Goal: Task Accomplishment & Management: Use online tool/utility

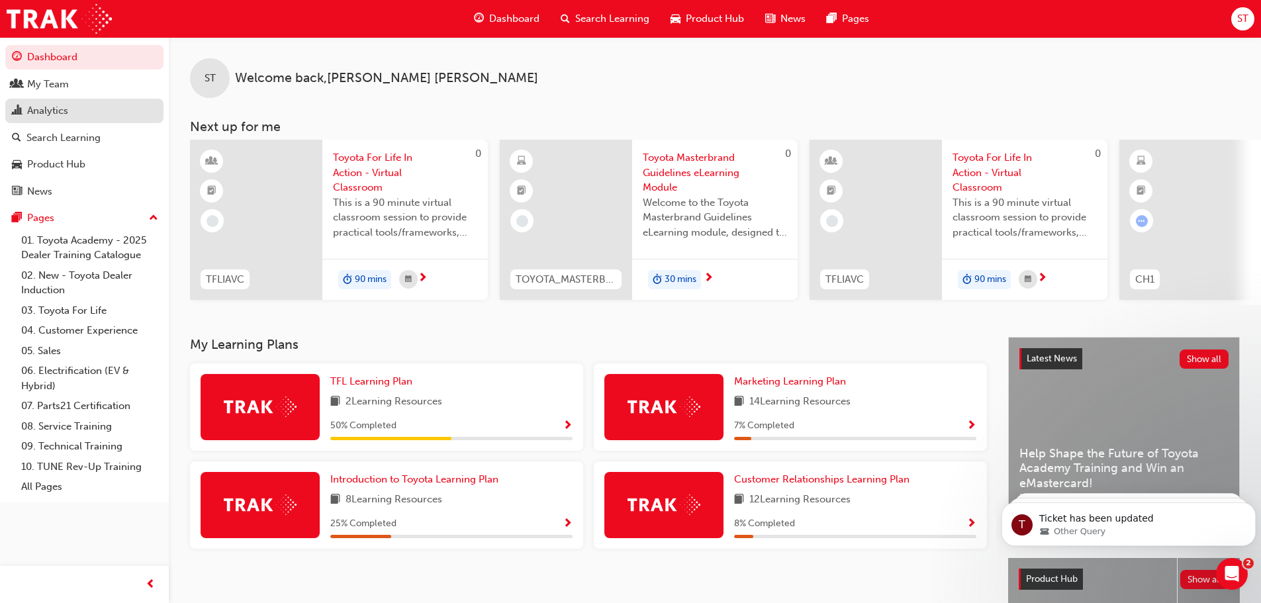
click at [56, 105] on div "Analytics" at bounding box center [47, 110] width 41 height 15
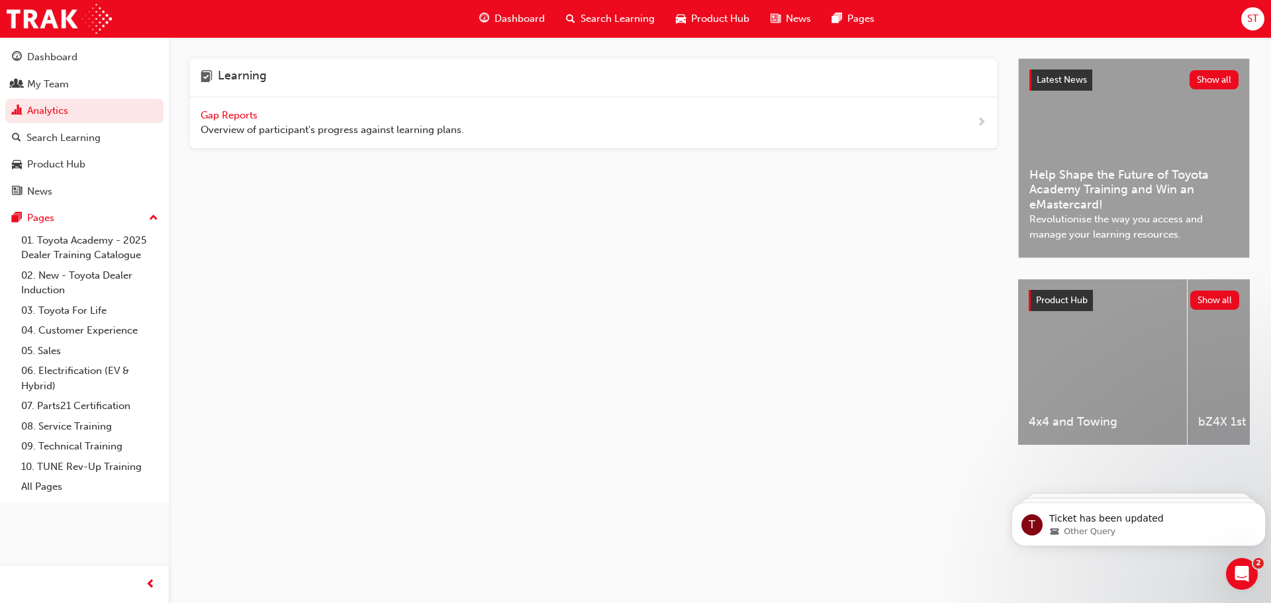
click at [232, 116] on span "Gap Reports" at bounding box center [231, 115] width 60 height 12
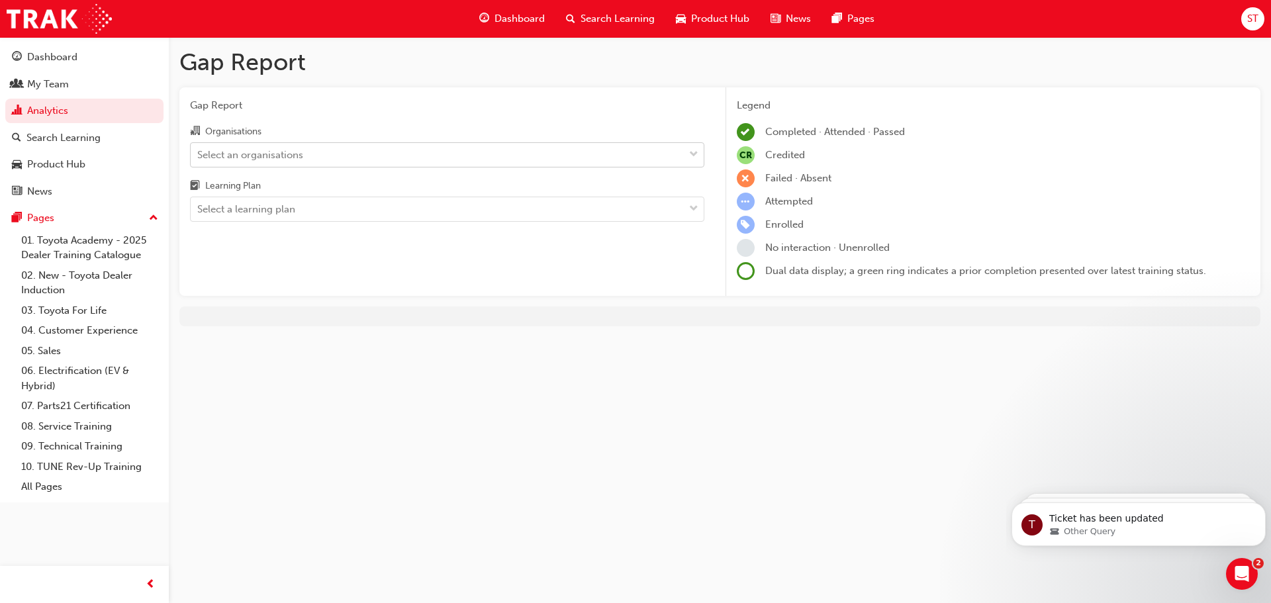
click at [286, 149] on div "Select an organisations" at bounding box center [250, 154] width 106 height 15
click at [199, 149] on input "Organisations Select an organisations" at bounding box center [197, 153] width 1 height 11
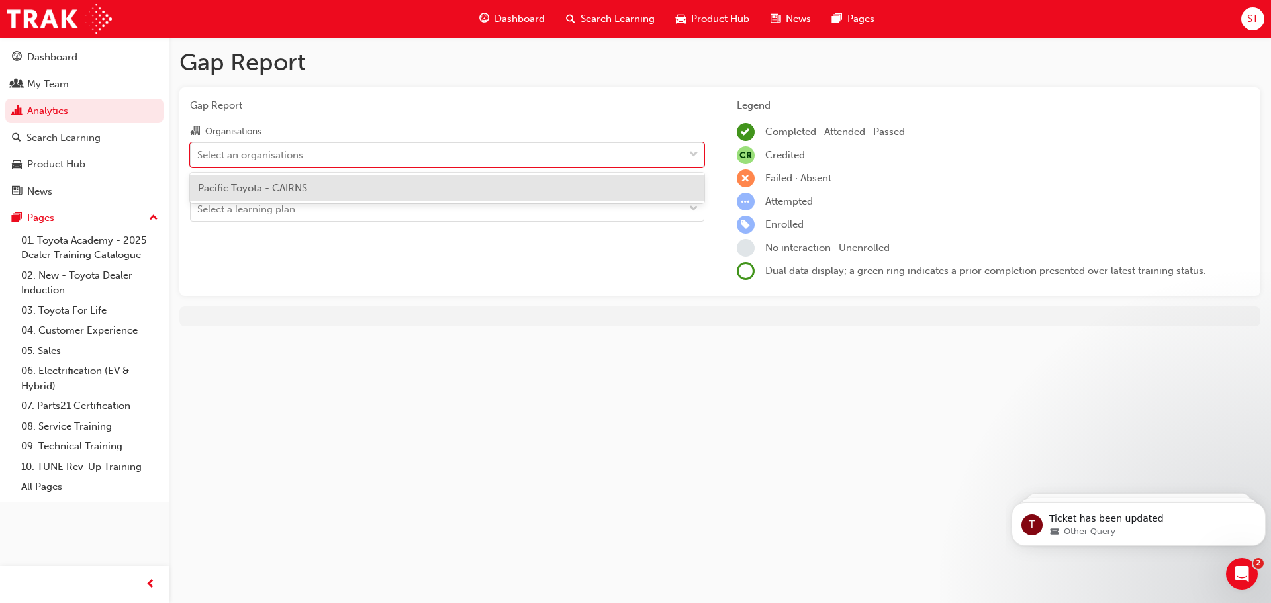
click at [264, 187] on span "Pacific Toyota - CAIRNS" at bounding box center [252, 188] width 109 height 12
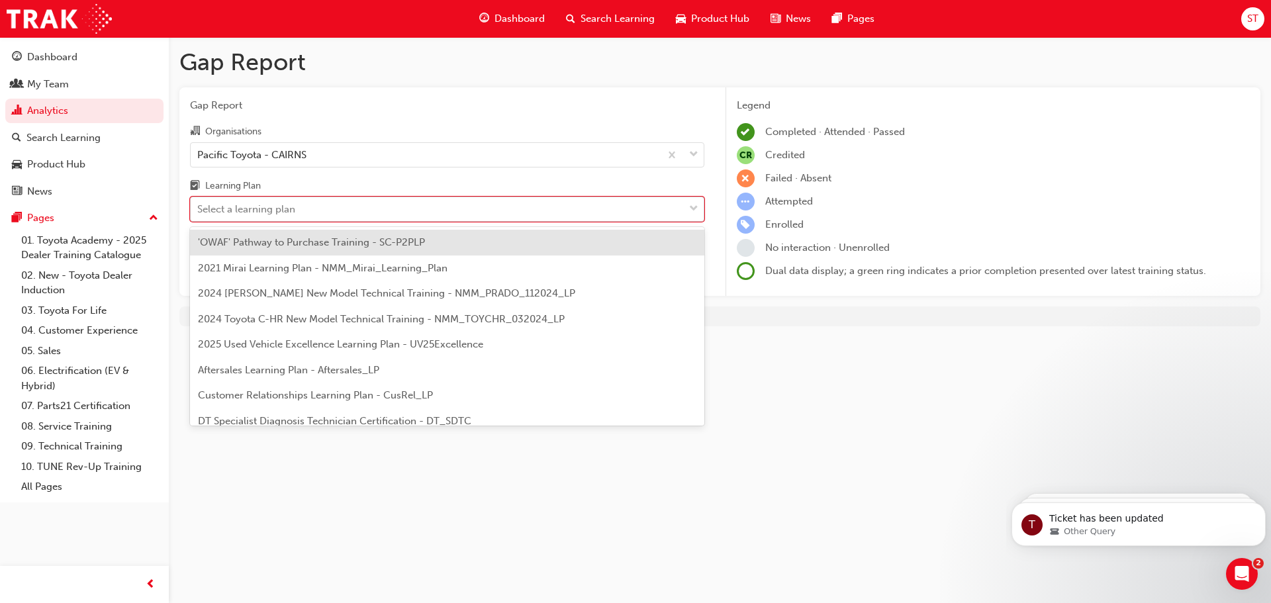
click at [264, 200] on div "Select a learning plan" at bounding box center [437, 209] width 493 height 23
click at [199, 203] on input "Learning Plan option 'OWAF' Pathway to Purchase Training - SC-P2PLP focused, 1 …" at bounding box center [197, 208] width 1 height 11
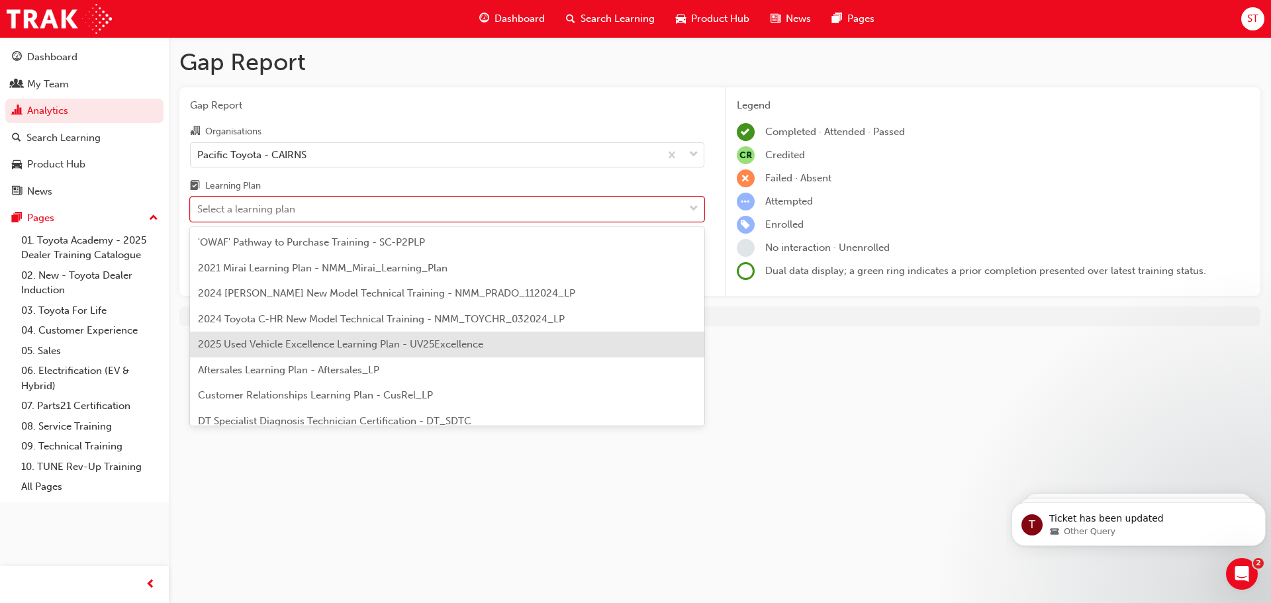
click at [340, 343] on span "2025 Used Vehicle Excellence Learning Plan - UV25Excellence" at bounding box center [340, 344] width 285 height 12
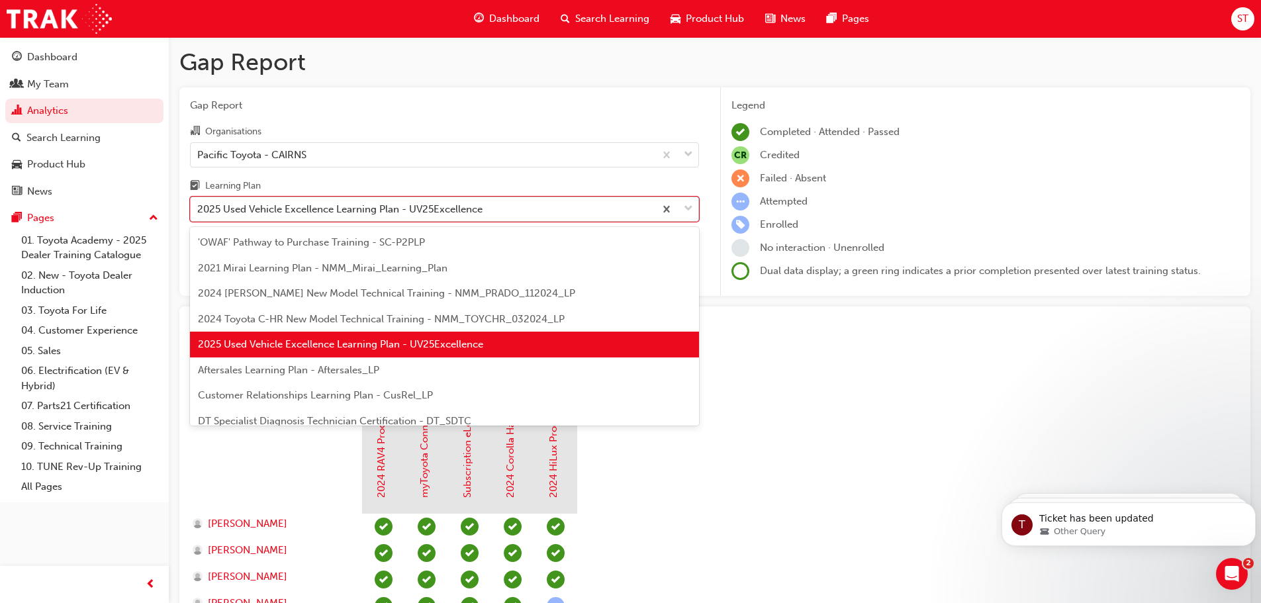
click at [454, 209] on div "2025 Used Vehicle Excellence Learning Plan - UV25Excellence" at bounding box center [339, 209] width 285 height 15
click at [199, 209] on input "Learning Plan option 2025 Used Vehicle Excellence Learning Plan - UV25Excellenc…" at bounding box center [197, 208] width 1 height 11
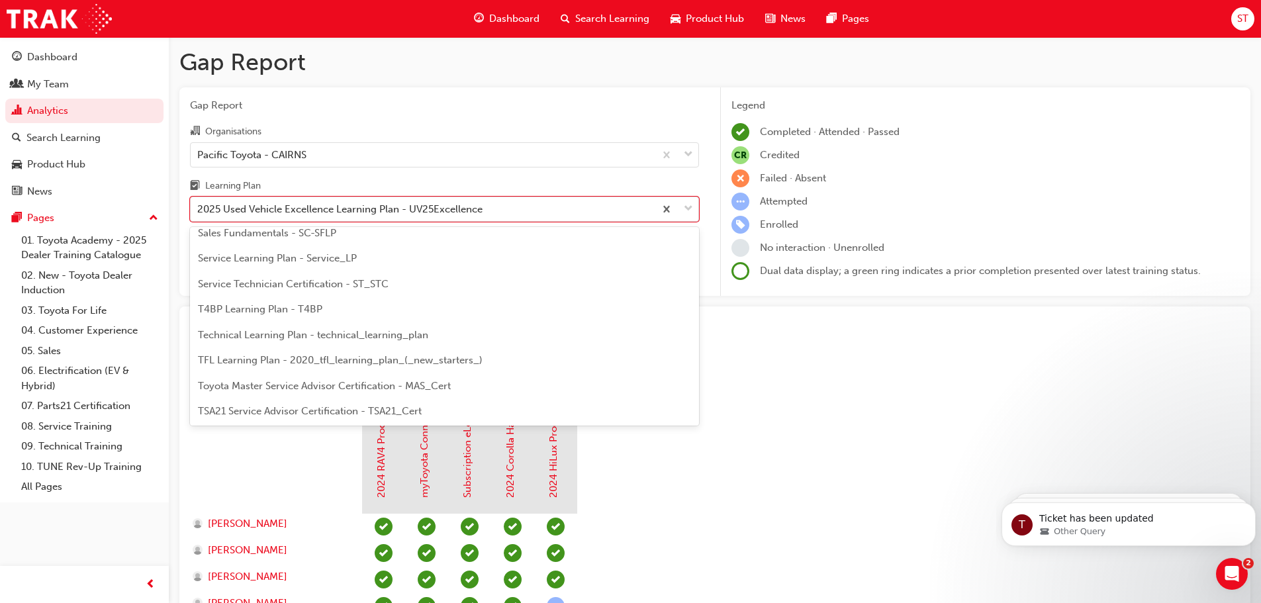
scroll to position [571, 0]
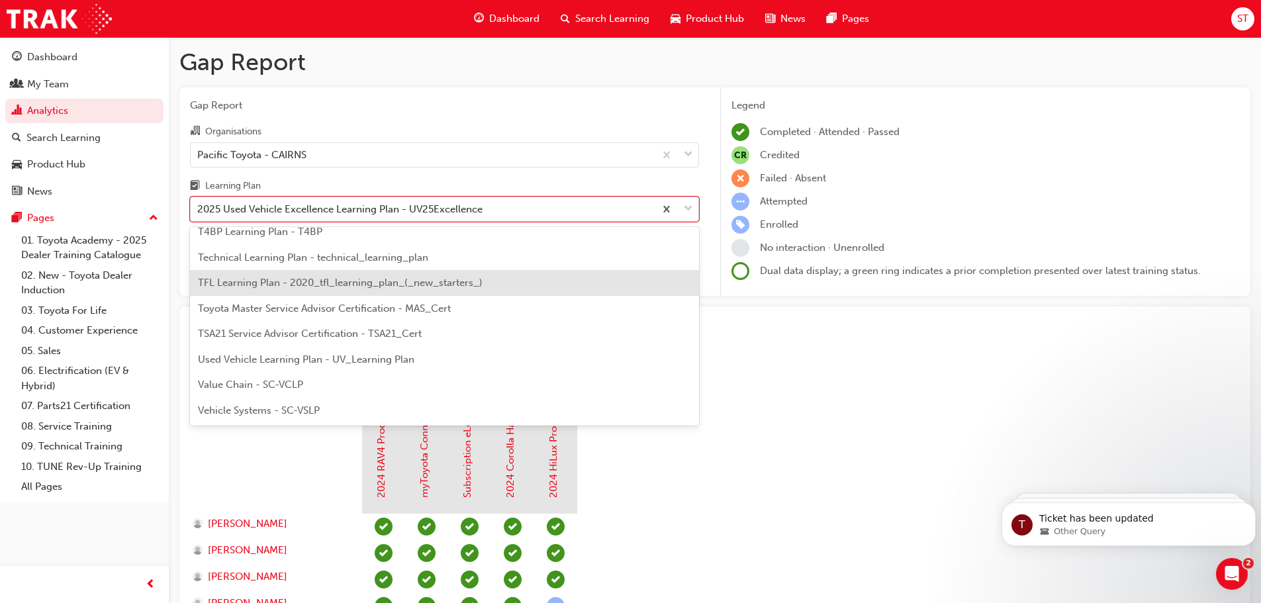
click at [253, 283] on span "TFL Learning Plan - 2020_tfl_learning_plan_(_new_starters_)" at bounding box center [340, 283] width 285 height 12
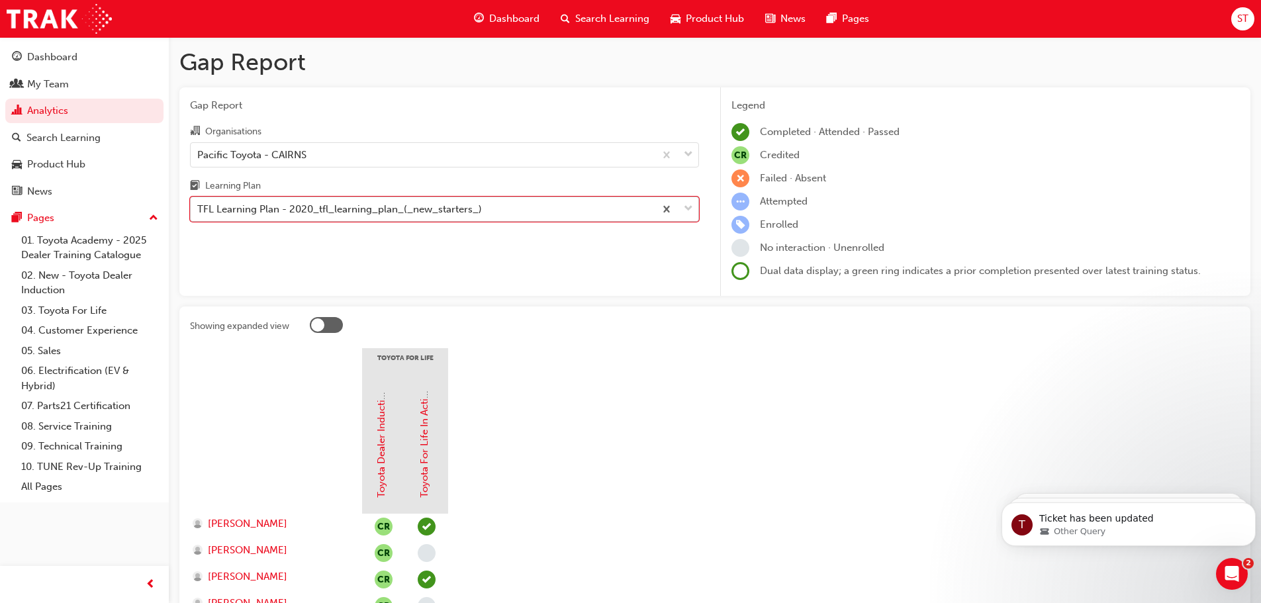
click at [467, 212] on div "TFL Learning Plan - 2020_tfl_learning_plan_(_new_starters_)" at bounding box center [339, 209] width 285 height 15
click at [199, 212] on input "Learning Plan option TFL Learning Plan - 2020_tfl_learning_plan_(_new_starters_…" at bounding box center [197, 208] width 1 height 11
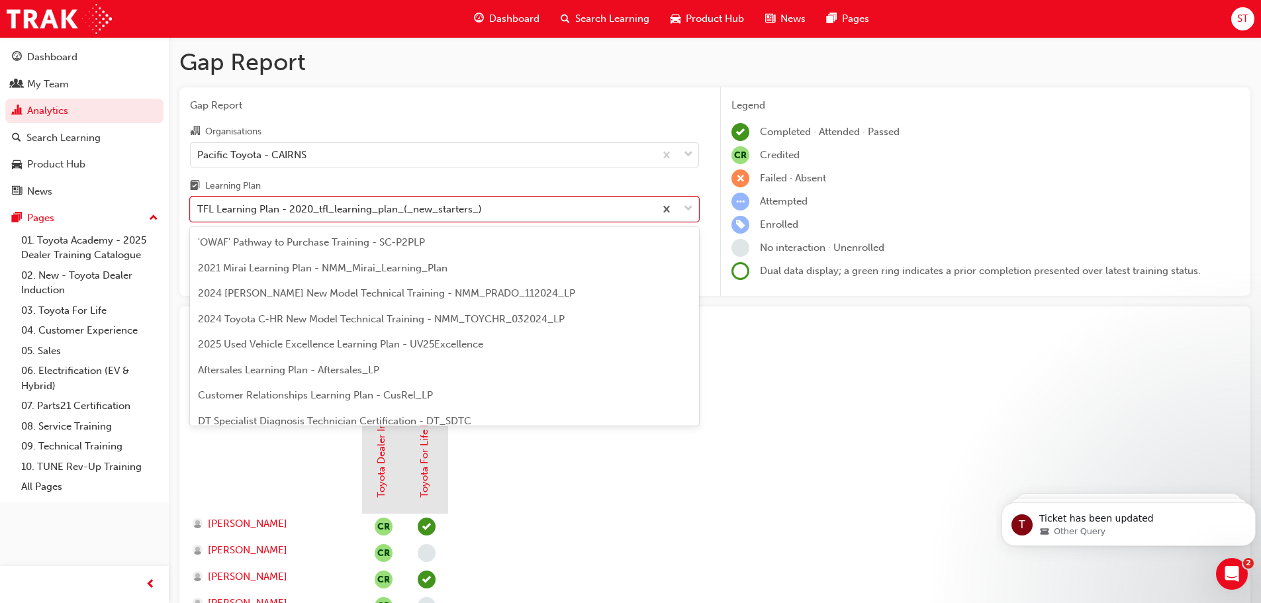
scroll to position [450, 0]
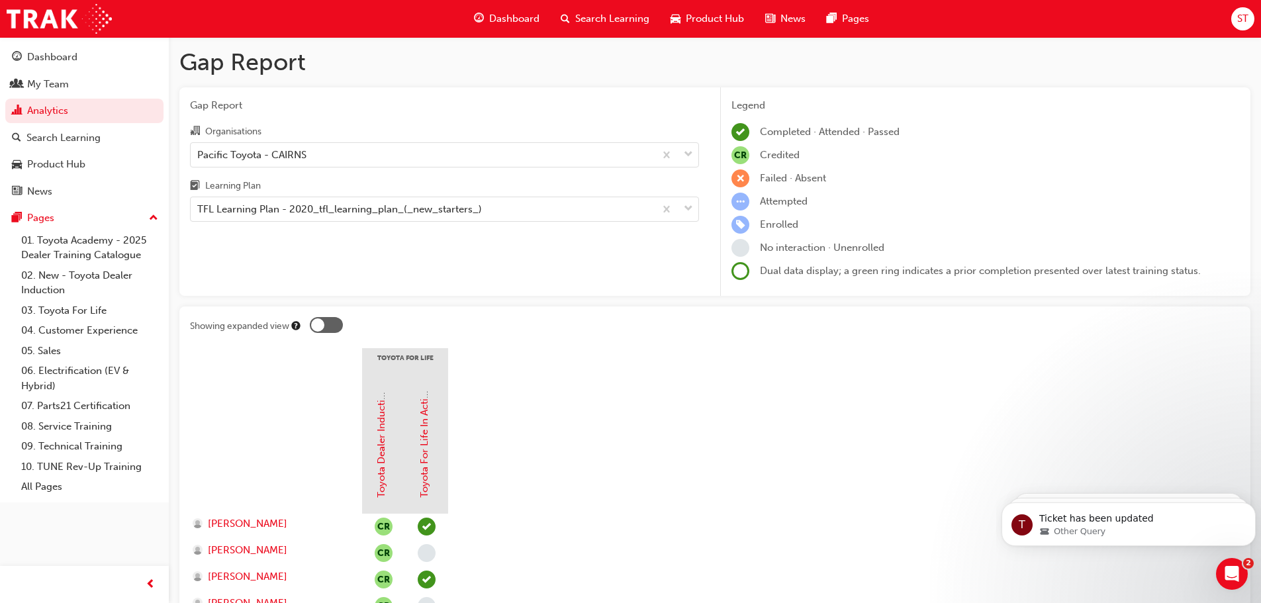
click at [558, 91] on div "Gap Report Organisations Pacific Toyota - CAIRNS Learning Plan TFL Learning Pla…" at bounding box center [444, 191] width 530 height 209
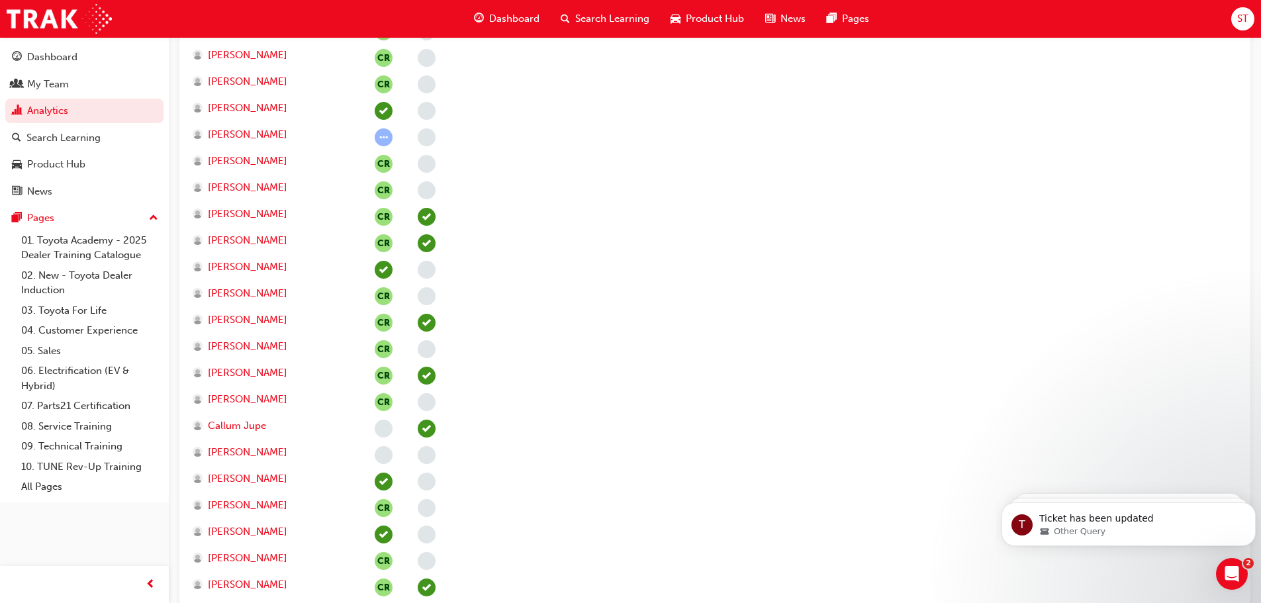
scroll to position [0, 0]
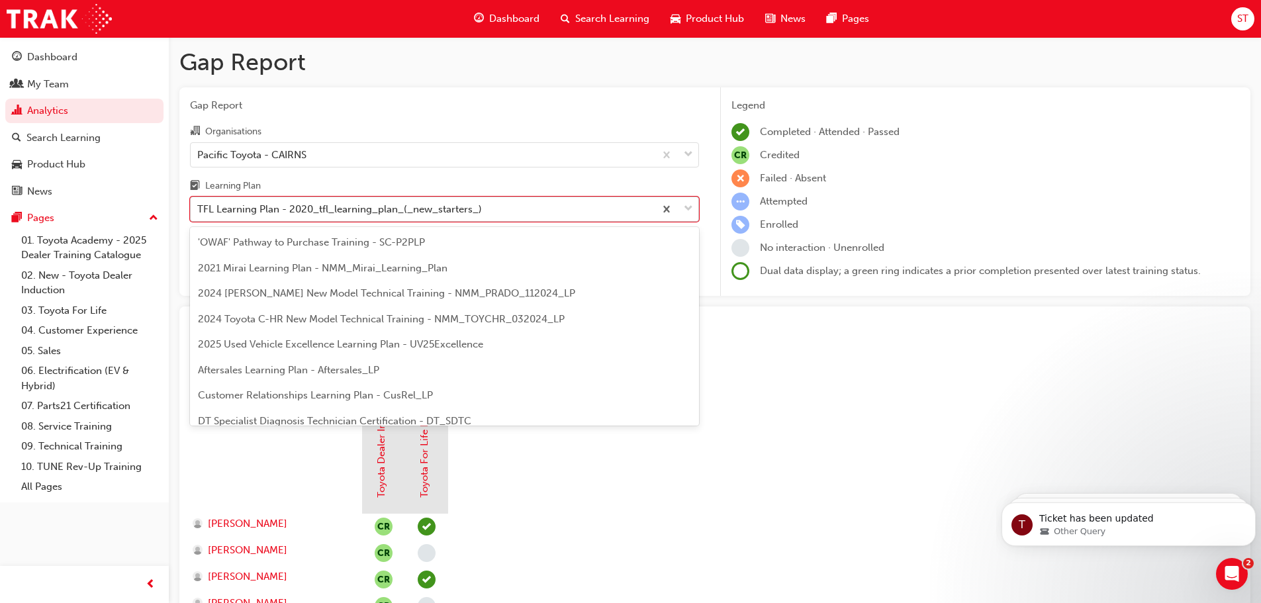
click at [452, 208] on div "TFL Learning Plan - 2020_tfl_learning_plan_(_new_starters_)" at bounding box center [339, 209] width 285 height 15
click at [199, 208] on input "Learning Plan option TFL Learning Plan - 2020_tfl_learning_plan_(_new_starters_…" at bounding box center [197, 208] width 1 height 11
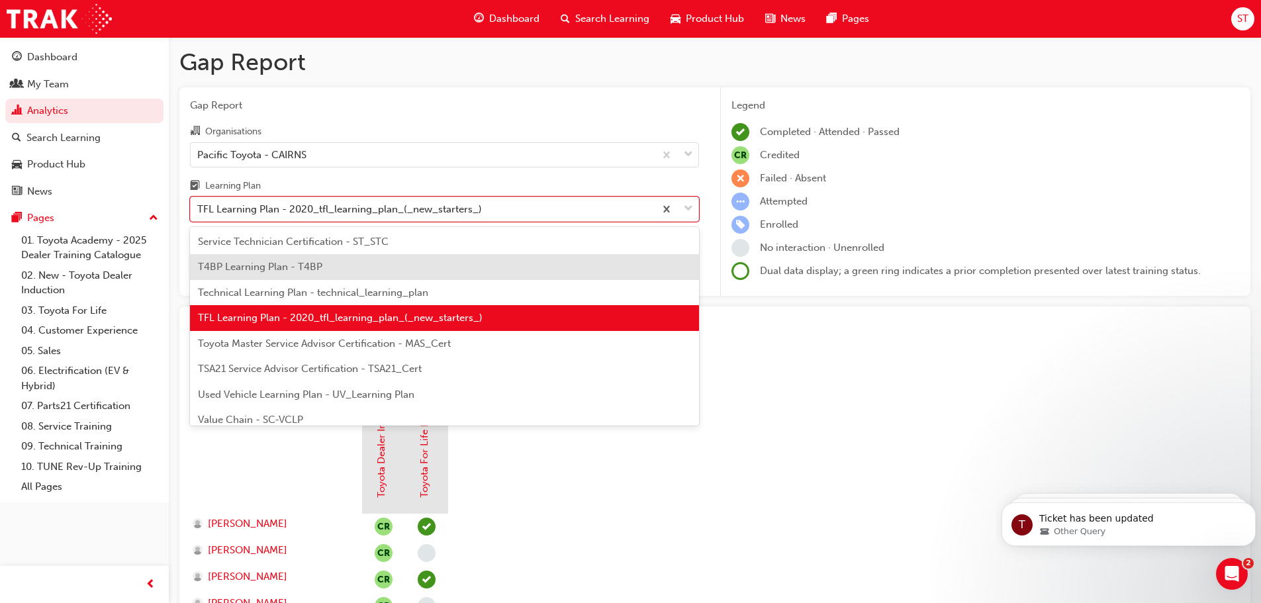
scroll to position [571, 0]
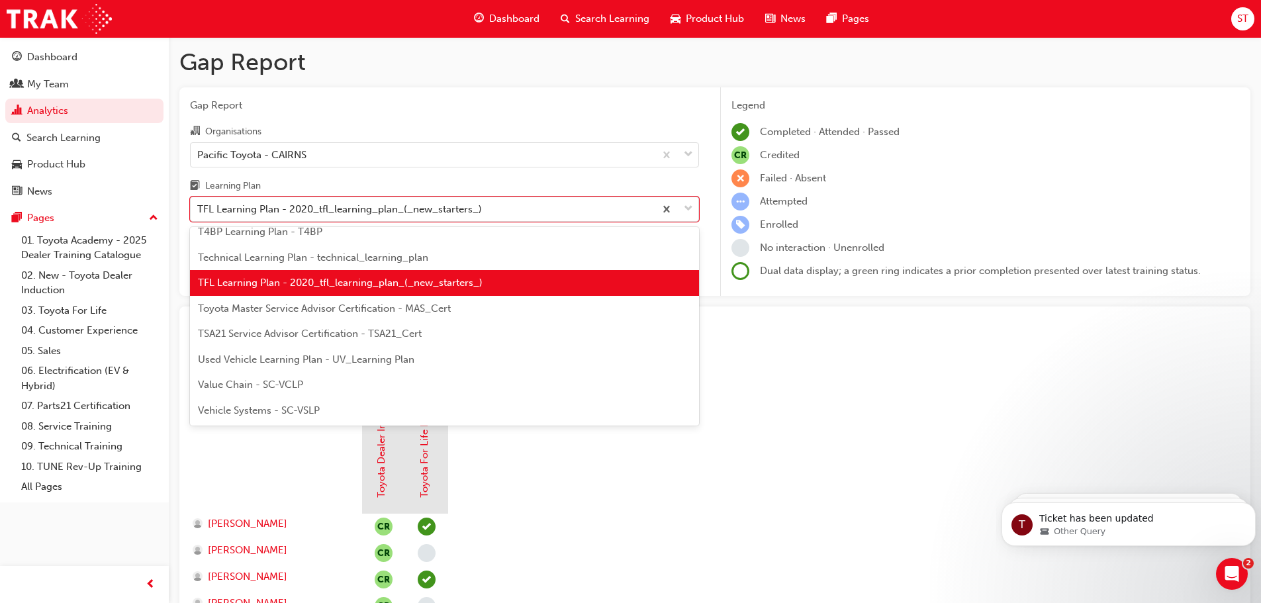
click at [358, 357] on span "Used Vehicle Learning Plan - UV_Learning Plan" at bounding box center [306, 360] width 217 height 12
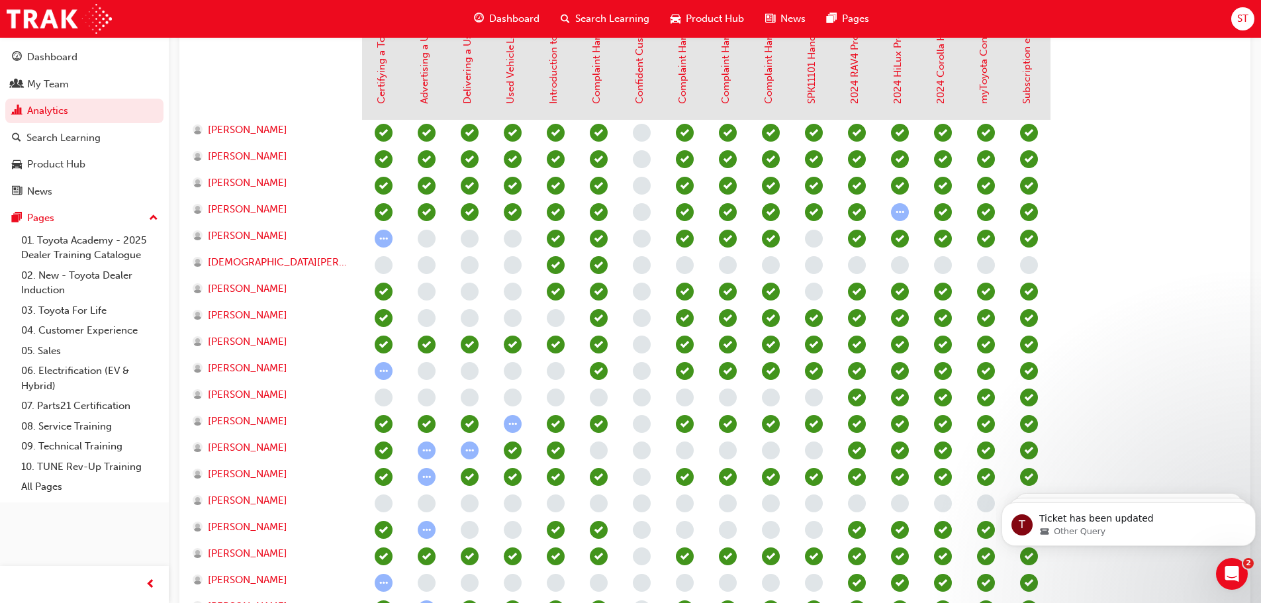
scroll to position [464, 0]
